Goal: Task Accomplishment & Management: Manage account settings

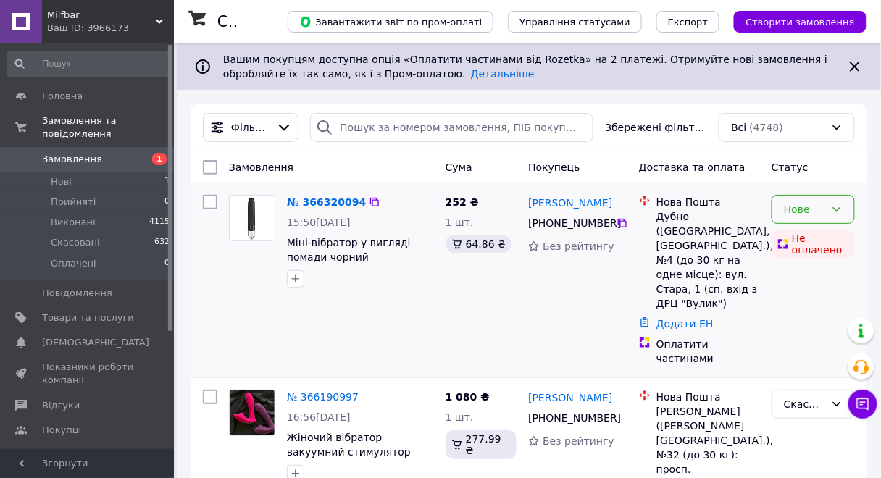
click at [829, 213] on div "Нове" at bounding box center [813, 209] width 83 height 29
click at [102, 28] on div "Ваш ID: 3966173" at bounding box center [110, 28] width 127 height 13
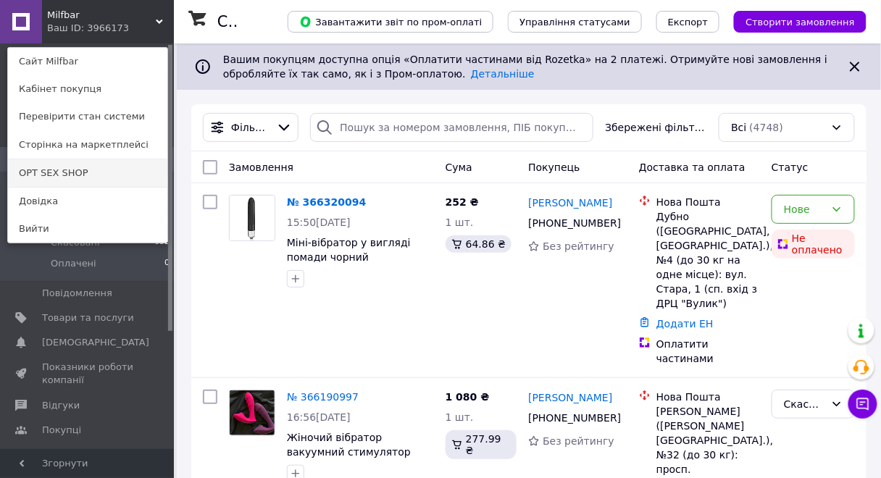
click at [109, 170] on link "OPT SEX SHOP" at bounding box center [87, 173] width 159 height 28
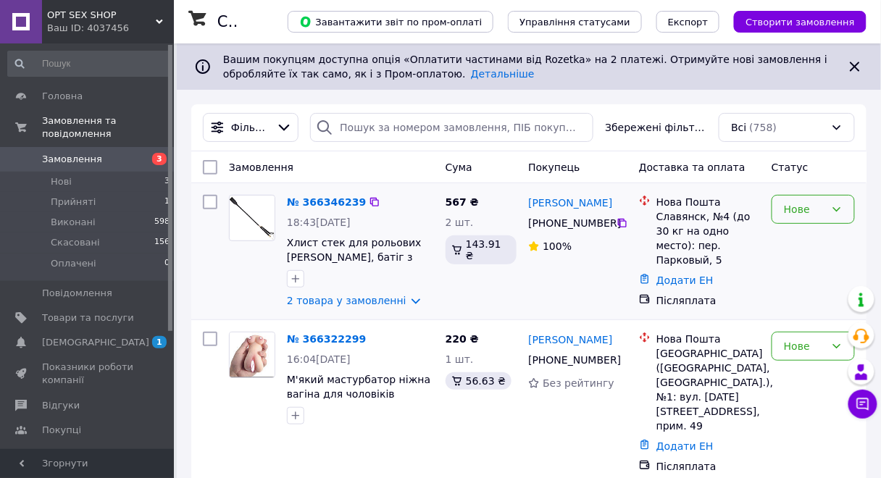
click at [804, 217] on div "Нове" at bounding box center [804, 210] width 41 height 16
click at [808, 241] on li "Прийнято" at bounding box center [814, 241] width 82 height 26
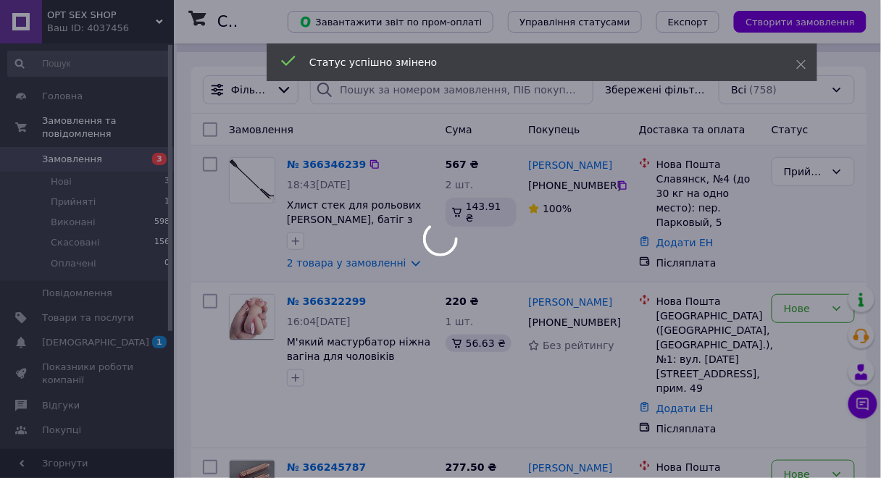
scroll to position [58, 0]
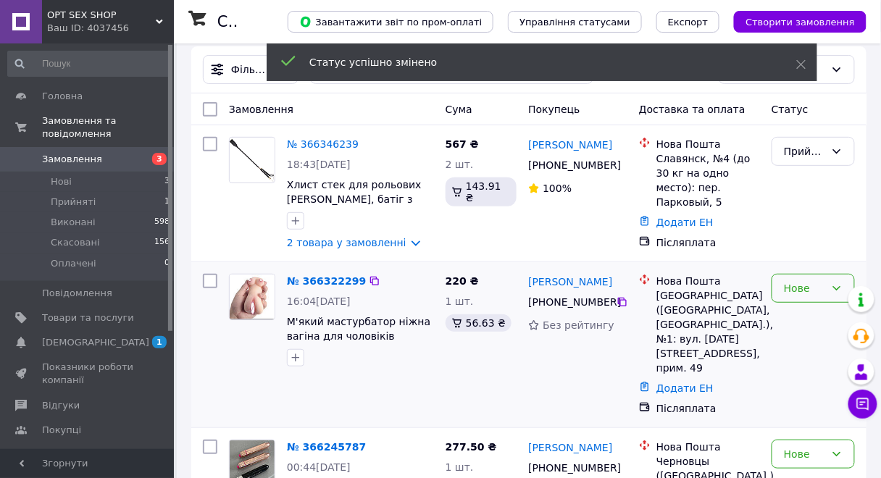
click at [819, 287] on div "Нове" at bounding box center [804, 289] width 41 height 16
click at [805, 325] on li "Прийнято" at bounding box center [814, 320] width 82 height 26
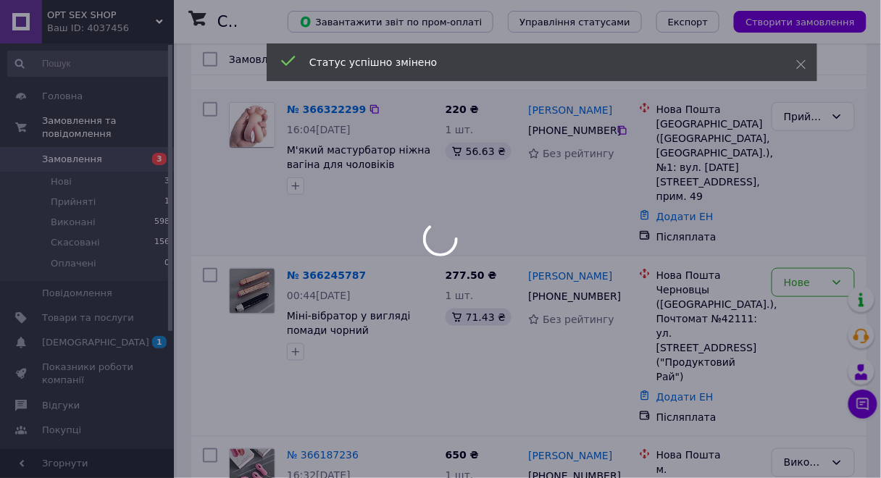
scroll to position [232, 0]
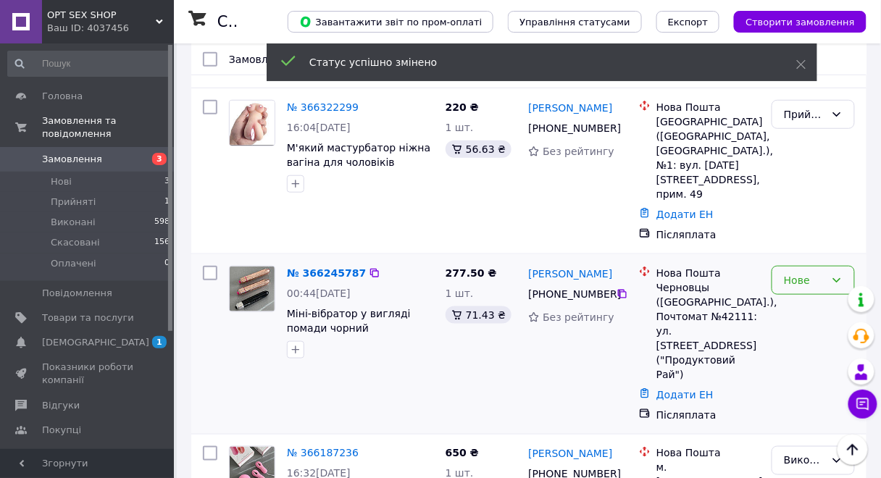
click at [815, 273] on div "Нове" at bounding box center [804, 281] width 41 height 16
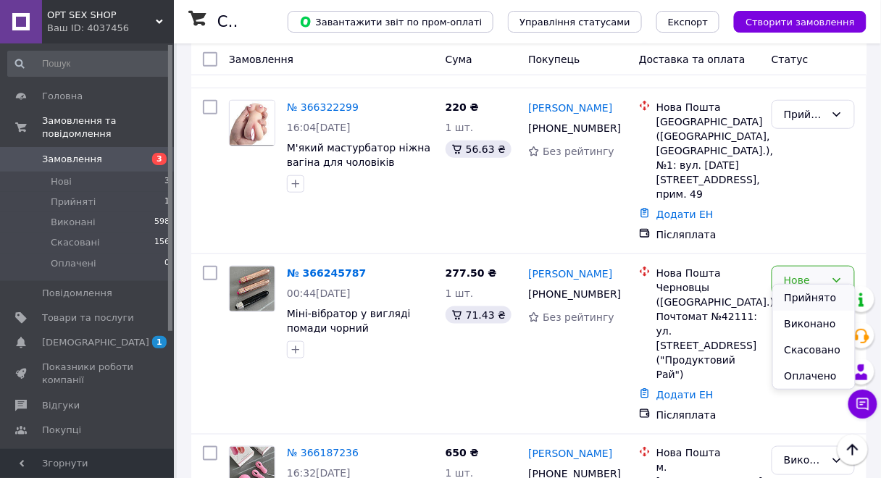
click at [807, 295] on li "Прийнято" at bounding box center [814, 298] width 82 height 26
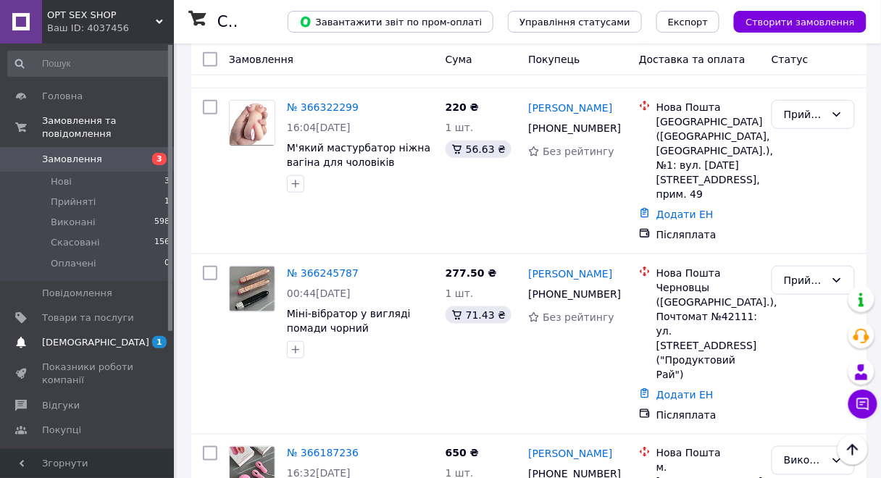
click at [96, 336] on span "[DEMOGRAPHIC_DATA]" at bounding box center [88, 342] width 92 height 13
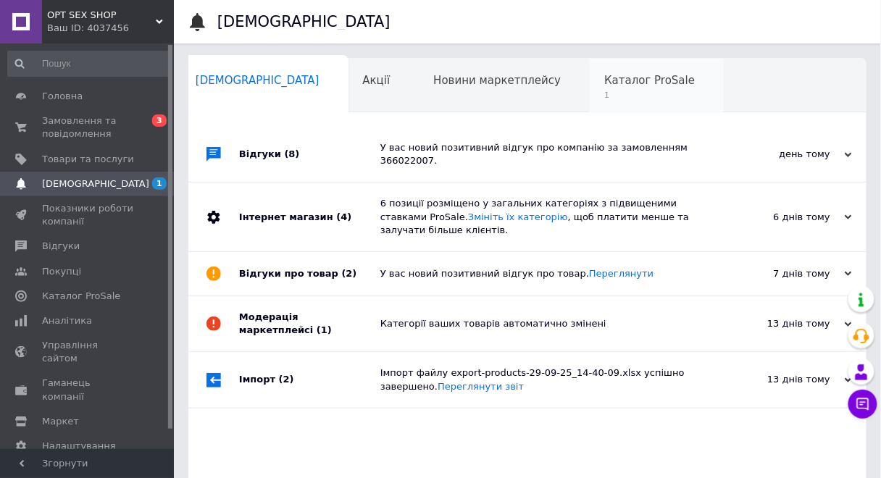
click at [605, 76] on span "Каталог ProSale" at bounding box center [650, 80] width 91 height 13
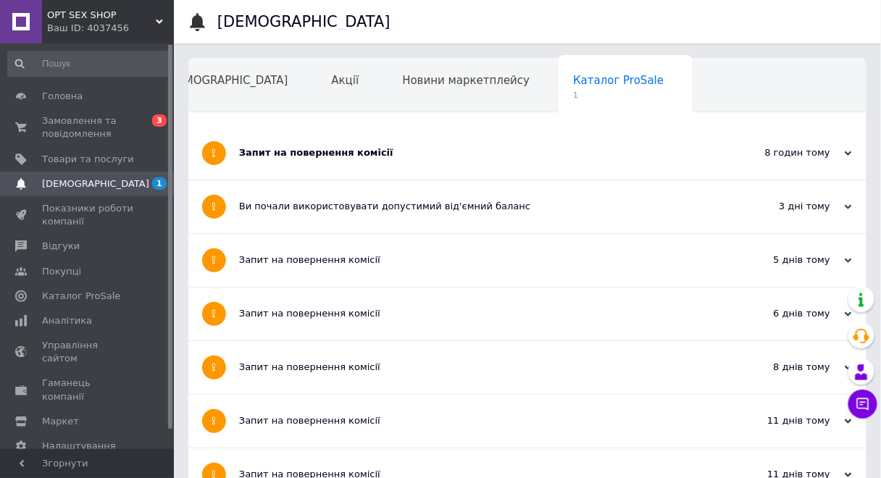
click at [130, 11] on span "OPT SEX SHOP" at bounding box center [101, 15] width 109 height 13
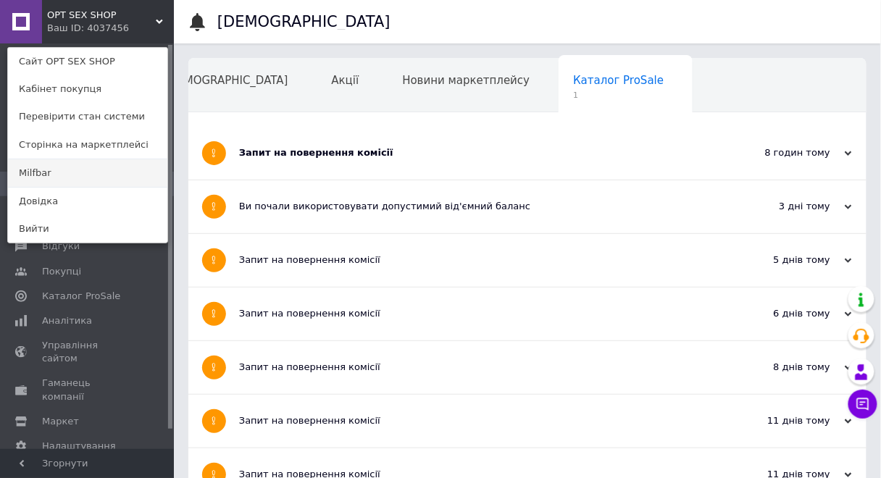
click at [86, 179] on link "Milfbar" at bounding box center [87, 173] width 159 height 28
